Goal: Navigation & Orientation: Understand site structure

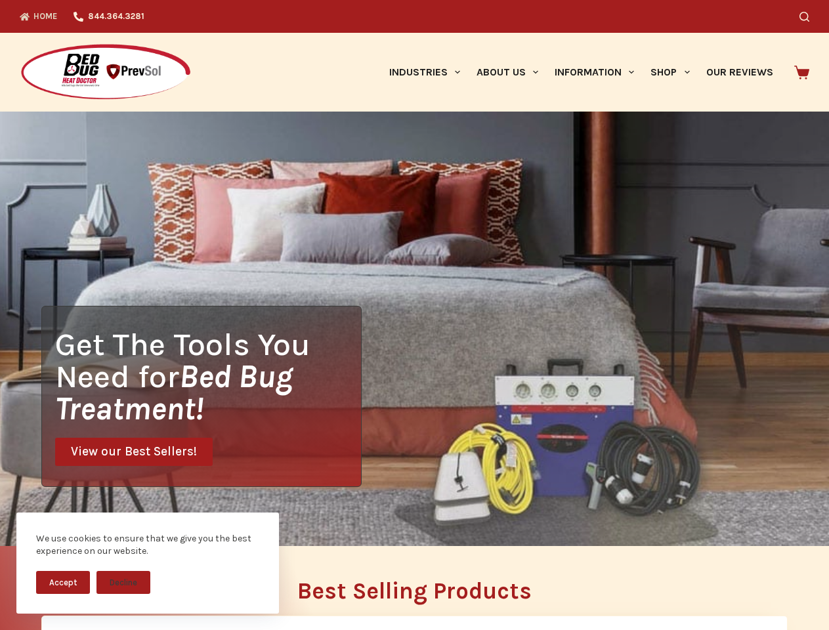
click at [414, 315] on div "Get The Tools You Need for Bed Bug Treatment! View our Best Sellers!" at bounding box center [414, 329] width 829 height 435
click at [63, 582] on button "Accept" at bounding box center [63, 582] width 54 height 23
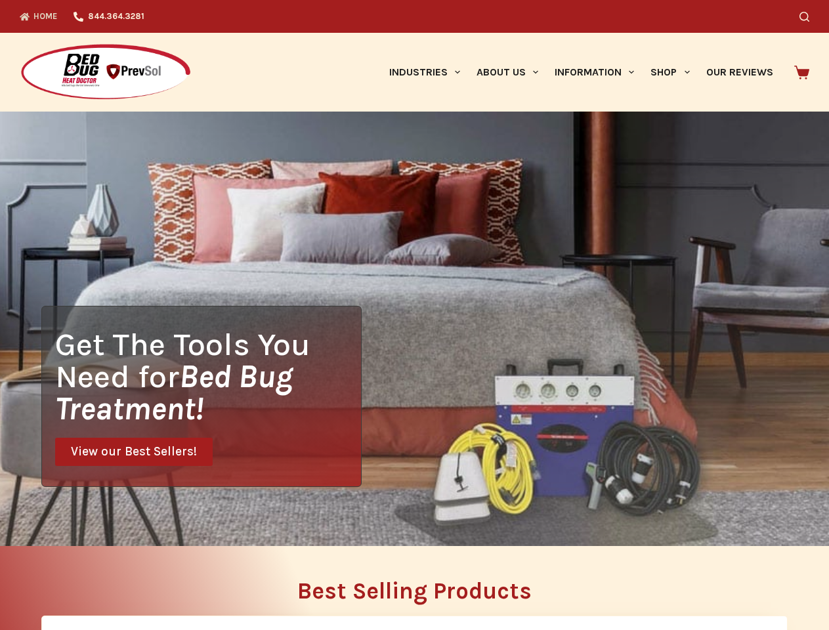
click at [123, 582] on h2 "Best Selling Products" at bounding box center [414, 591] width 747 height 23
click at [810, 16] on icon "Search" at bounding box center [805, 17] width 10 height 10
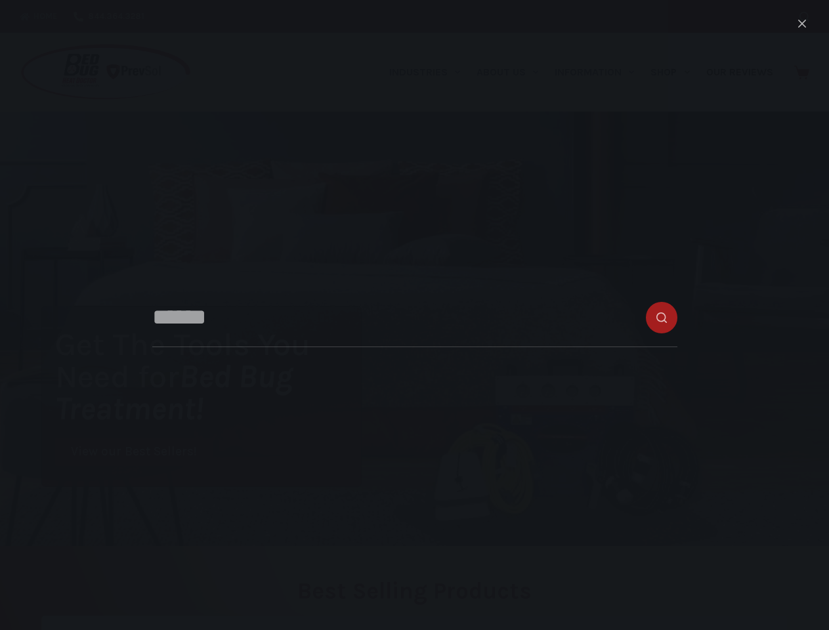
click at [429, 72] on link "Industries" at bounding box center [424, 72] width 87 height 79
click at [513, 72] on link "About Us" at bounding box center [507, 72] width 78 height 79
click at [600, 72] on link "Information" at bounding box center [595, 72] width 96 height 79
click at [676, 72] on link "Shop" at bounding box center [670, 72] width 55 height 79
